Goal: Task Accomplishment & Management: Complete application form

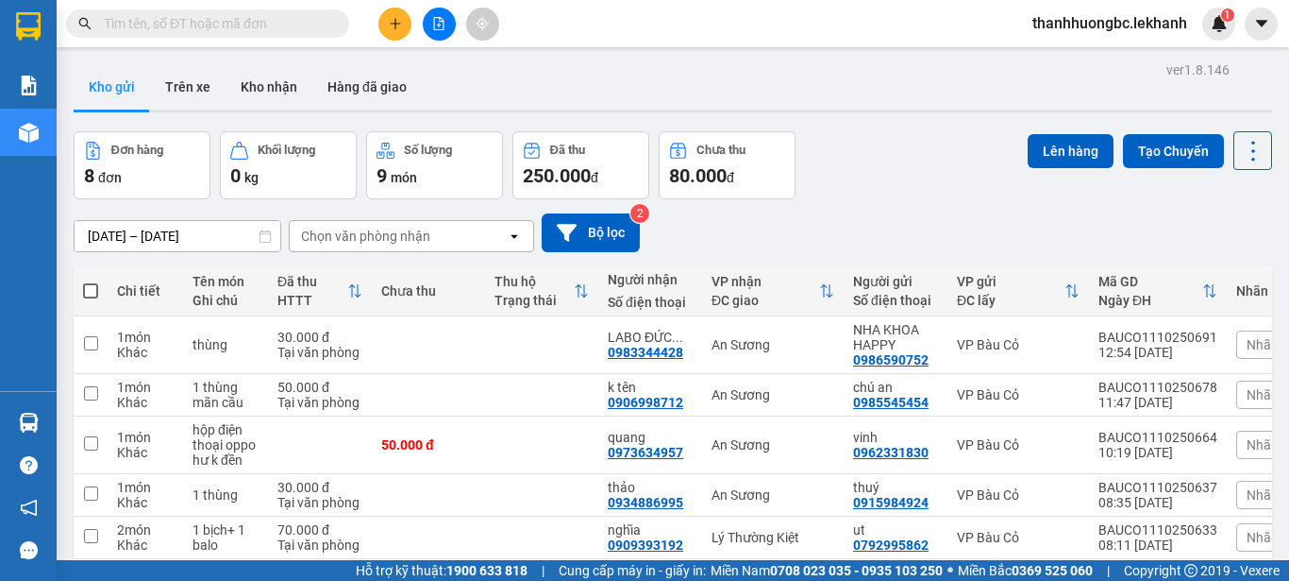
click at [194, 237] on div "ver 1.8.146 Kho gửi Trên xe Kho nhận Hàng đã giao Đơn hàng 8 đơn Khối lượng 0 k…" at bounding box center [673, 406] width 1214 height 698
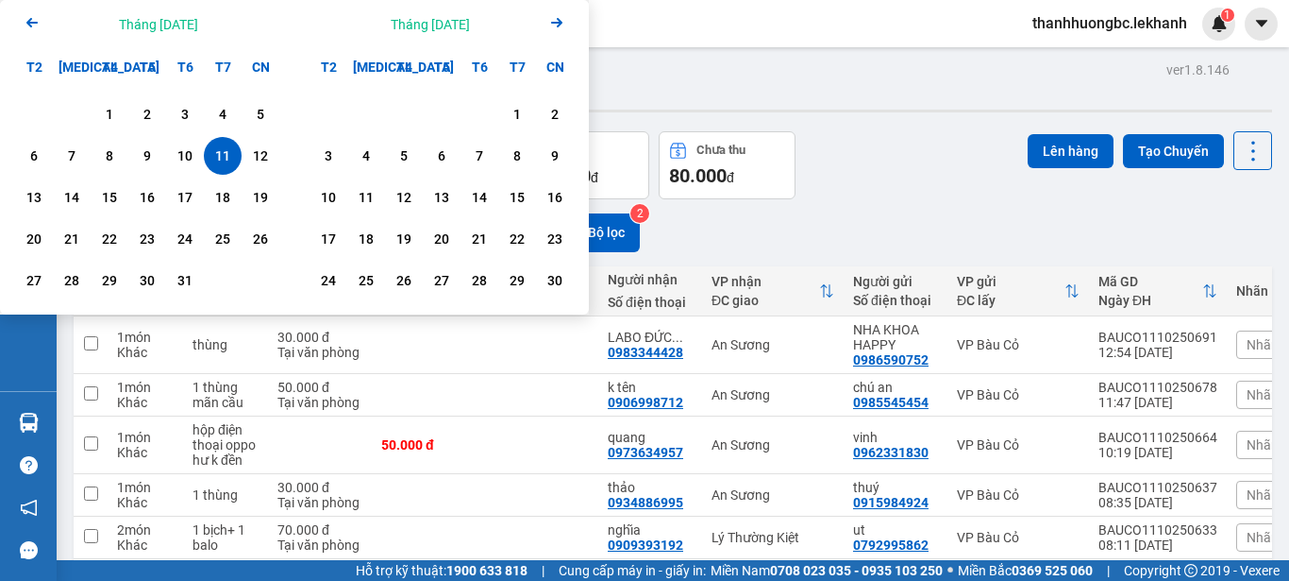
click at [220, 163] on div "11" at bounding box center [223, 155] width 26 height 23
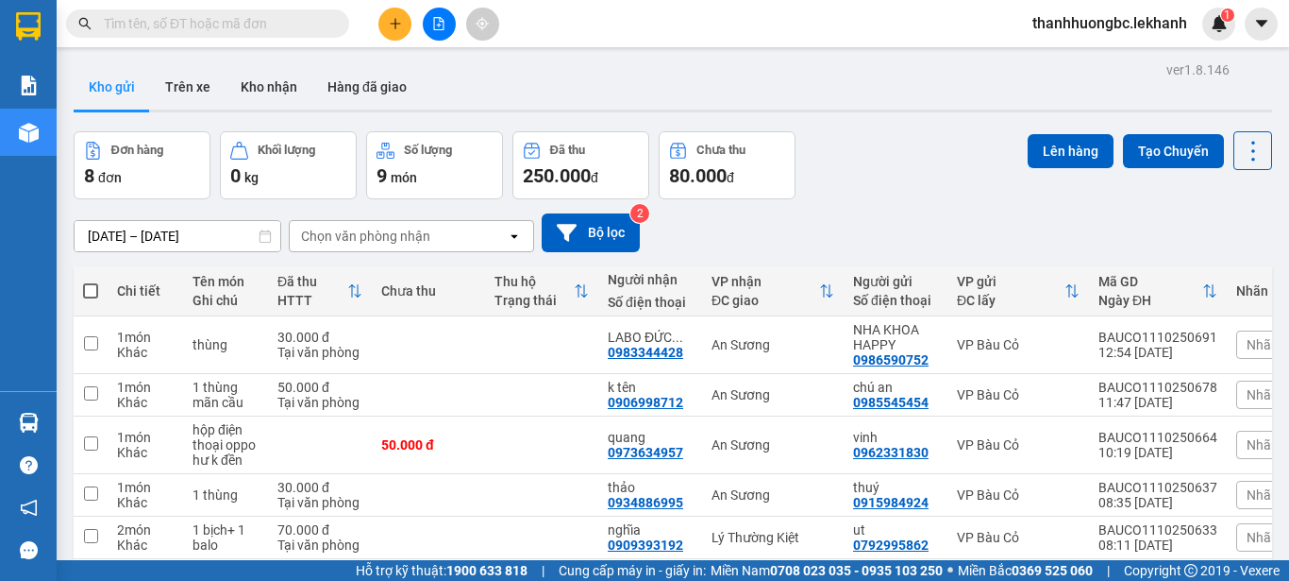
click at [220, 163] on button "Khối lượng 0 kg" at bounding box center [288, 165] width 137 height 68
click at [216, 244] on div "ver 1.8.146 Kho gửi Trên xe Kho nhận Hàng đã giao Đơn hàng 8 đơn Khối lượng 0 k…" at bounding box center [673, 406] width 1214 height 698
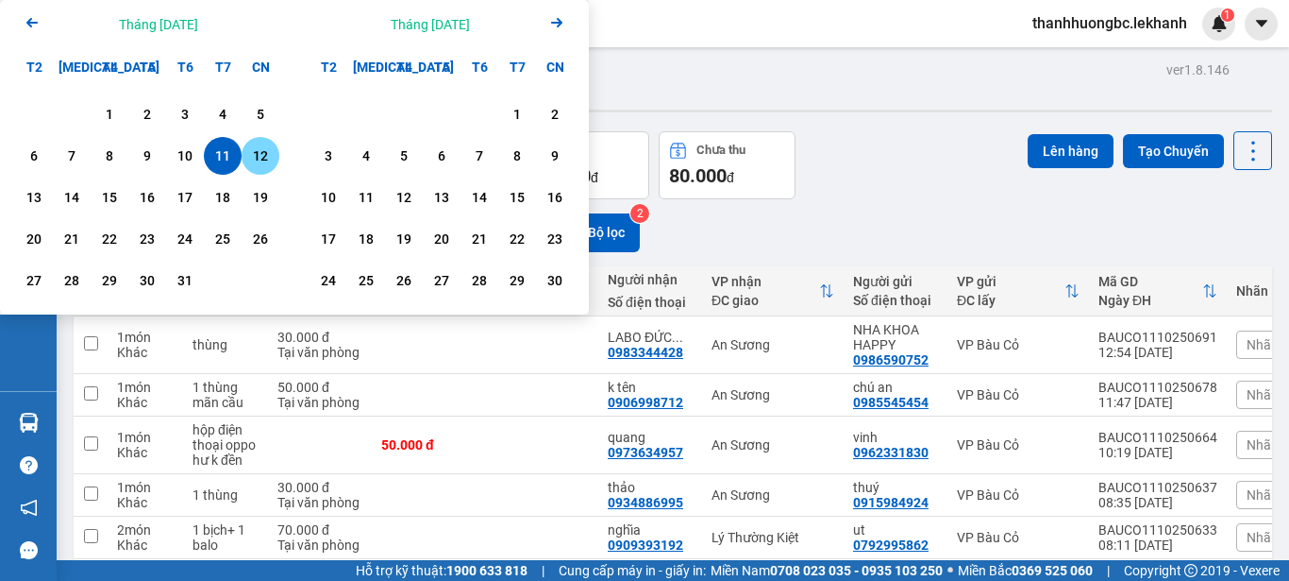
click at [271, 154] on div "12" at bounding box center [260, 155] width 26 height 23
type input "[DATE] – [DATE]"
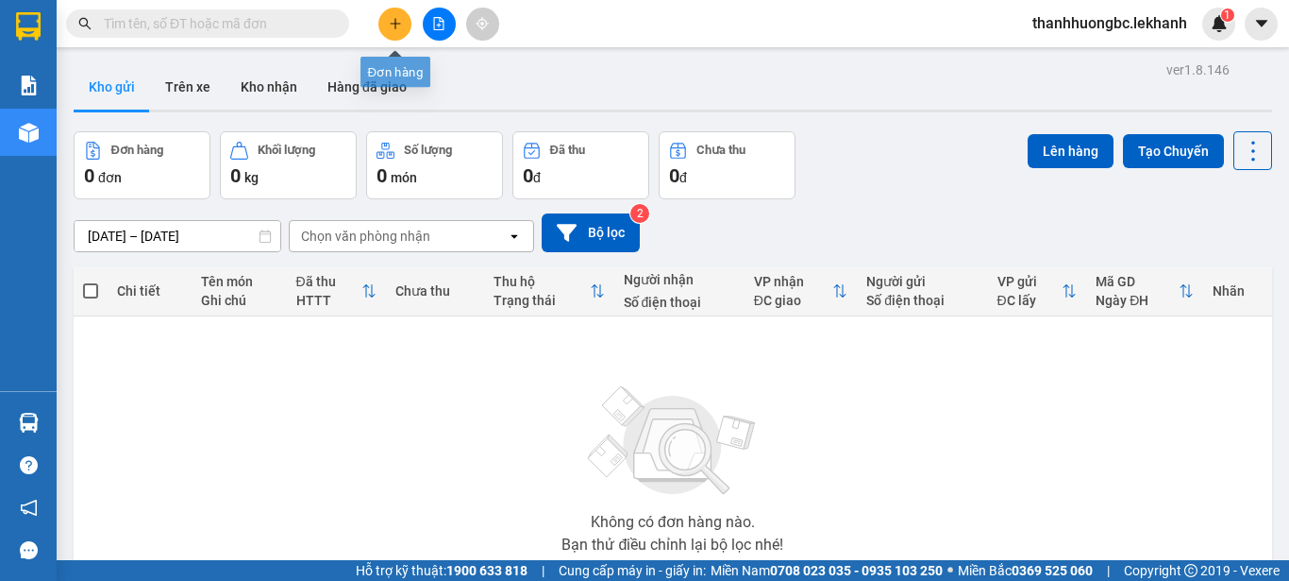
click at [390, 24] on icon "plus" at bounding box center [395, 23] width 13 height 13
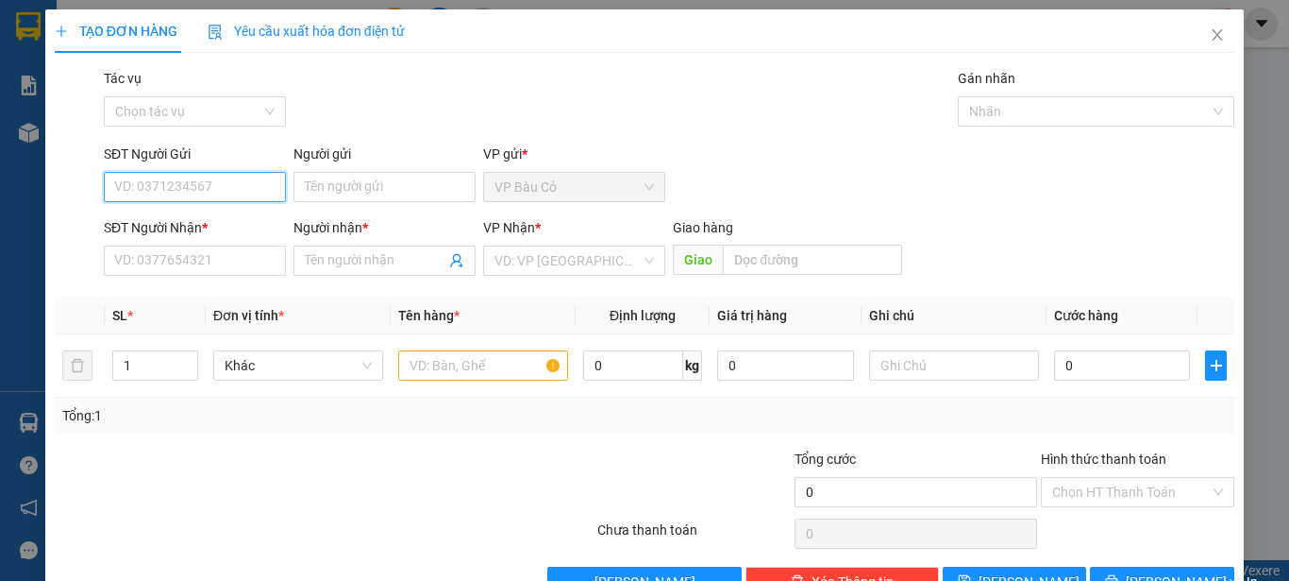
click at [171, 189] on input "SĐT Người Gửi" at bounding box center [195, 187] width 182 height 30
type input "0"
click at [148, 196] on input "09377779335" at bounding box center [195, 187] width 182 height 30
type input "0937779335"
click at [176, 234] on div "0937779335 - tam" at bounding box center [193, 224] width 158 height 21
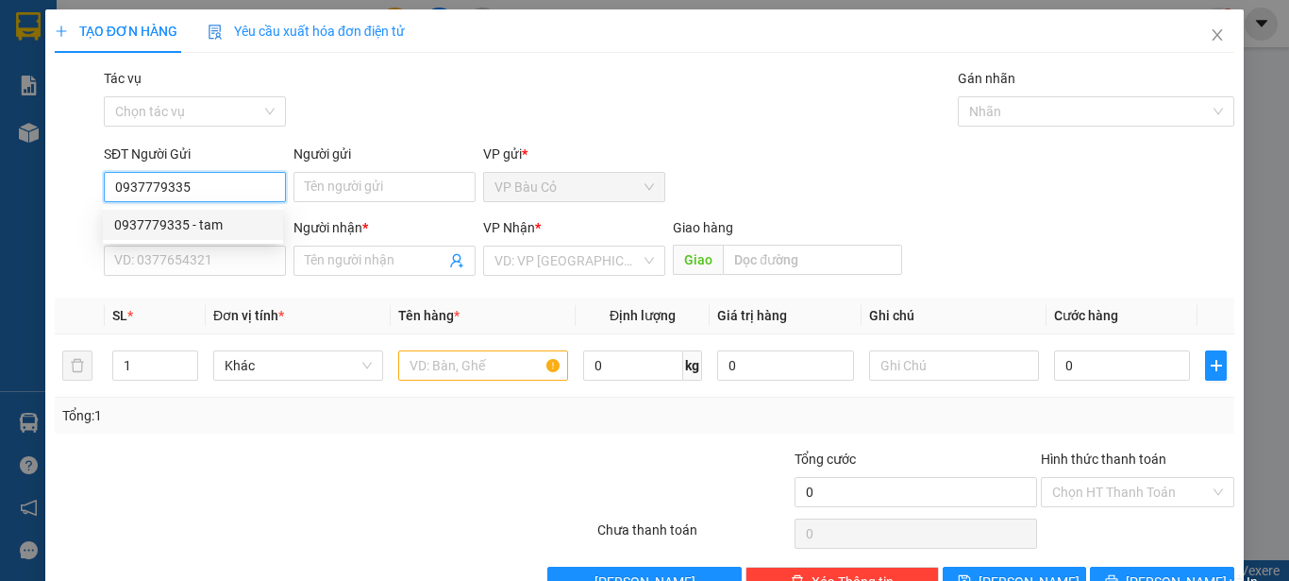
type input "tam"
type input "0386567487"
type input "dung"
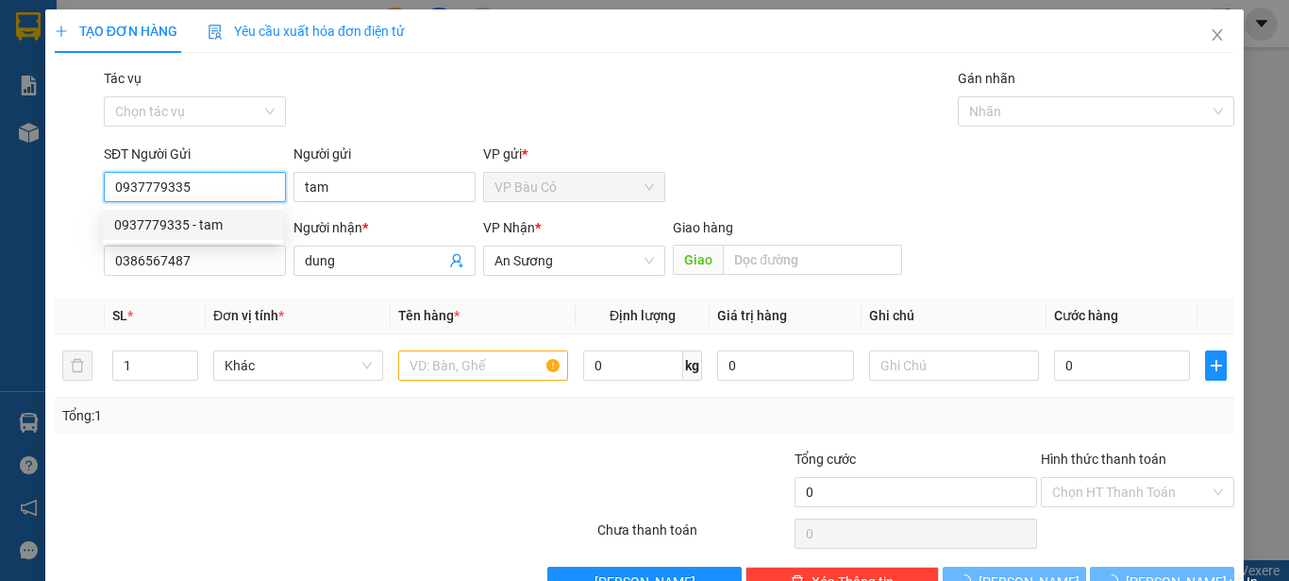
type input "30.000"
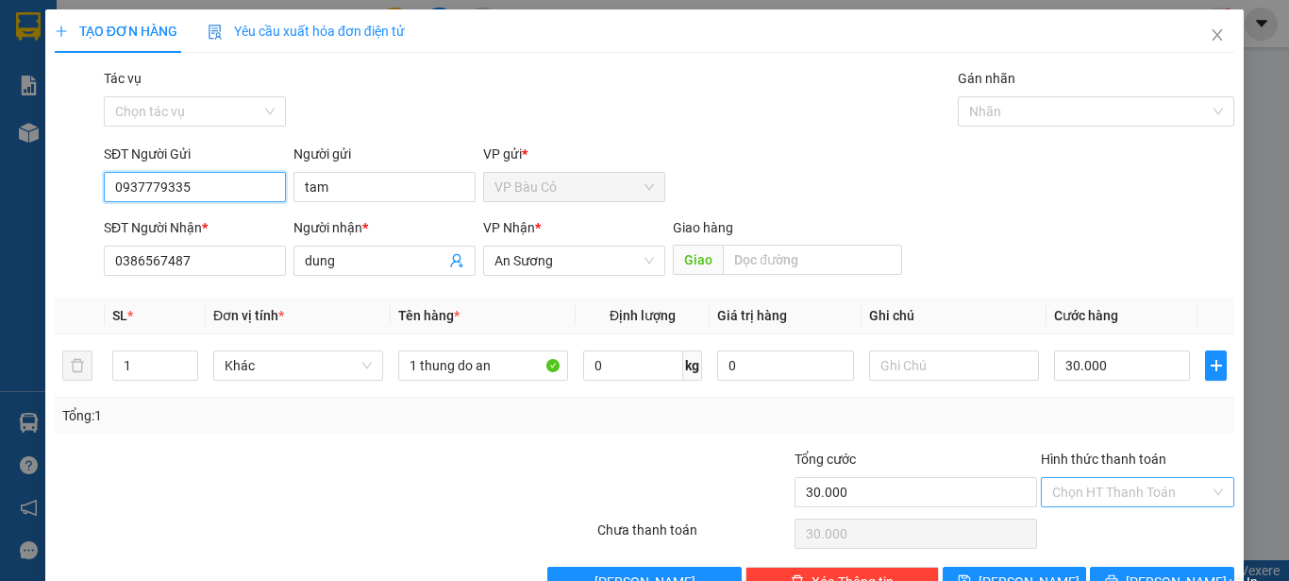
type input "0937779335"
click at [1111, 495] on input "Hình thức thanh toán" at bounding box center [1132, 492] width 158 height 28
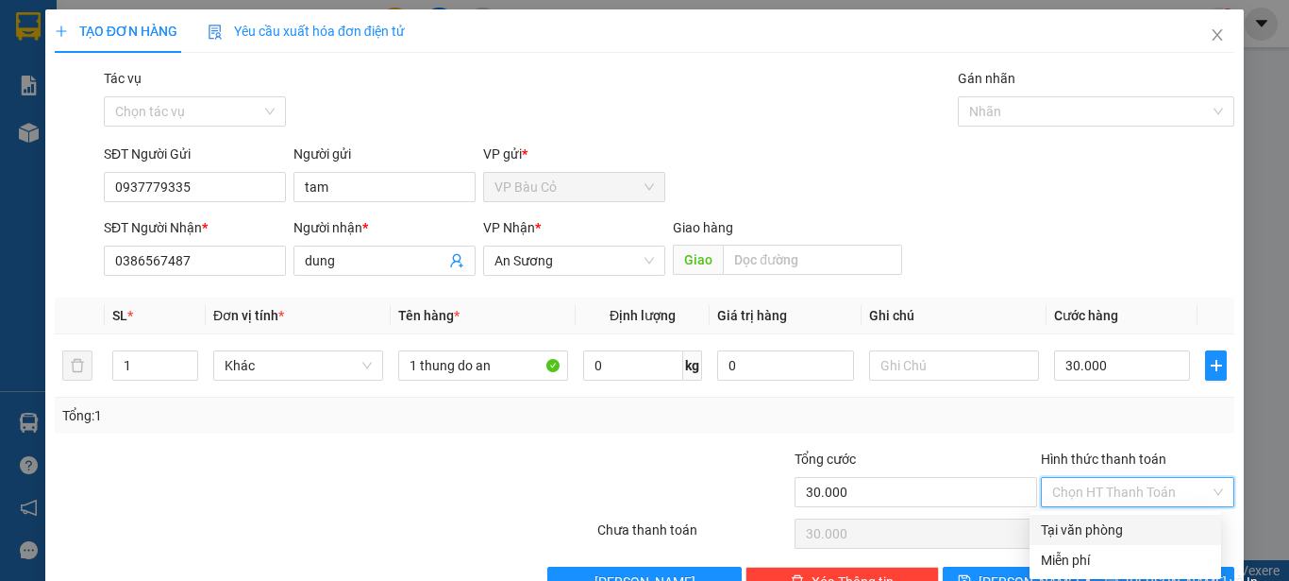
click at [1102, 540] on div "Tại văn phòng" at bounding box center [1126, 529] width 192 height 30
type input "0"
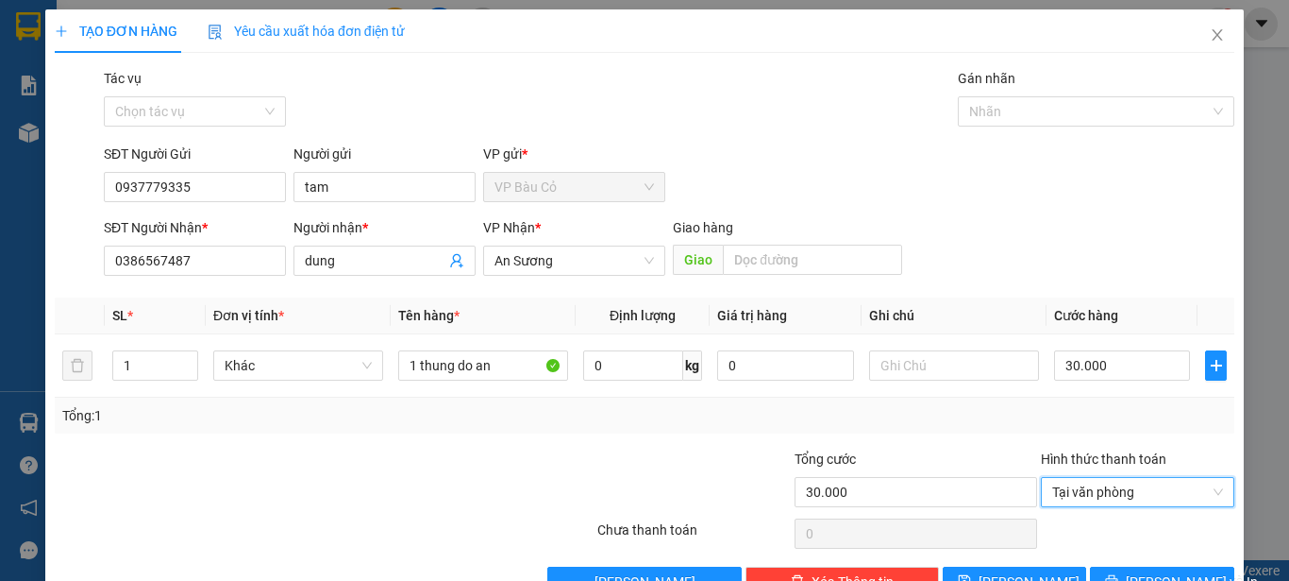
scroll to position [53, 0]
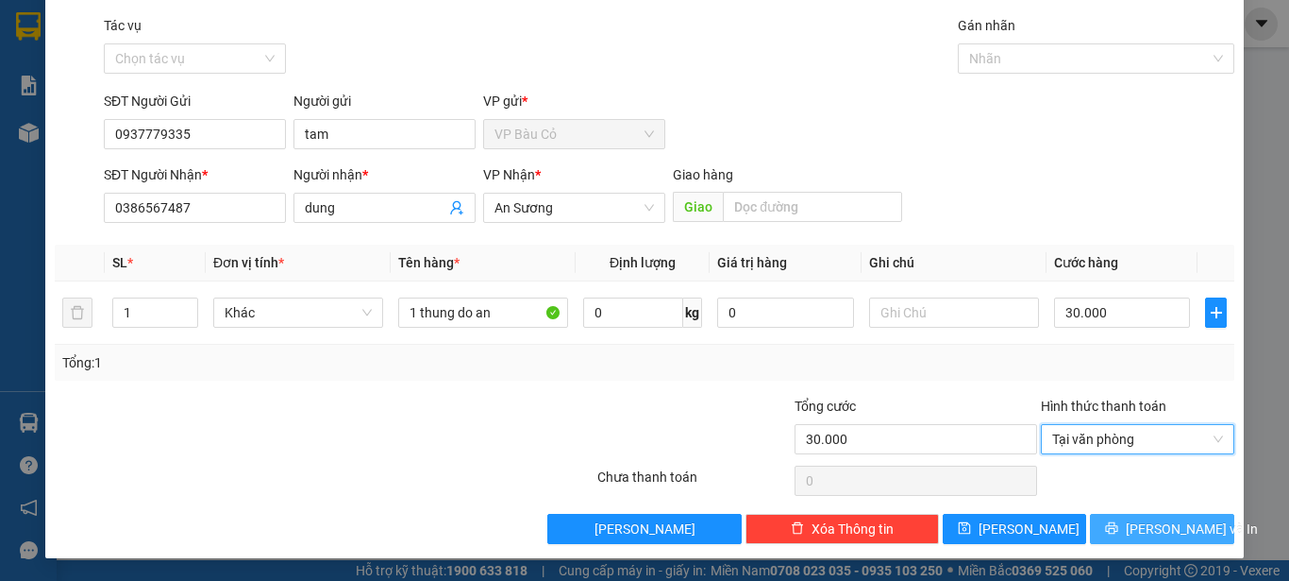
click at [1146, 532] on span "[PERSON_NAME] và In" at bounding box center [1192, 528] width 132 height 21
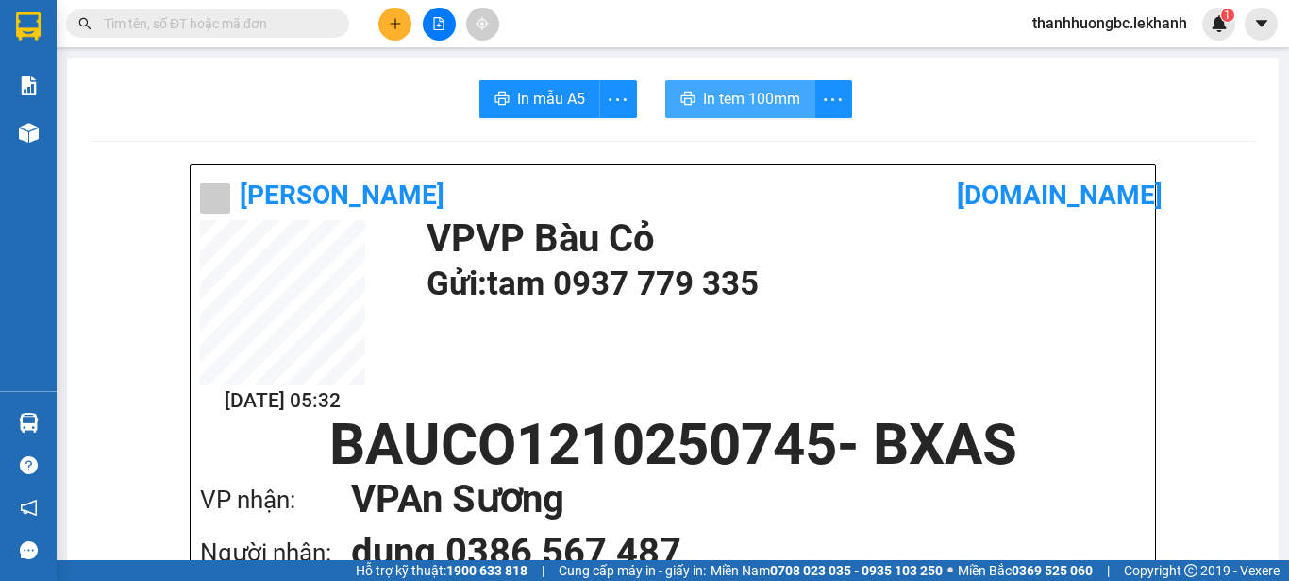
click at [755, 94] on span "In tem 100mm" at bounding box center [751, 99] width 97 height 24
